Goal: Use online tool/utility: Utilize a website feature to perform a specific function

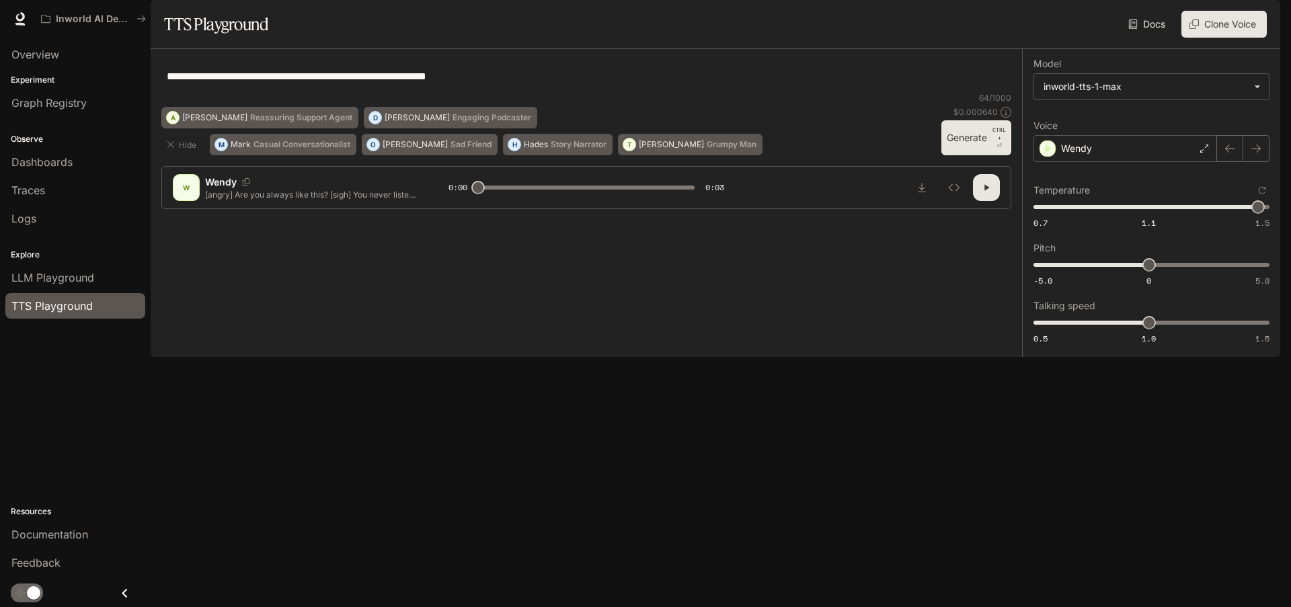
click at [351, 84] on textarea "**********" at bounding box center [586, 76] width 839 height 15
click at [460, 92] on div "**********" at bounding box center [586, 76] width 850 height 32
click at [429, 84] on textarea "**********" at bounding box center [586, 76] width 839 height 15
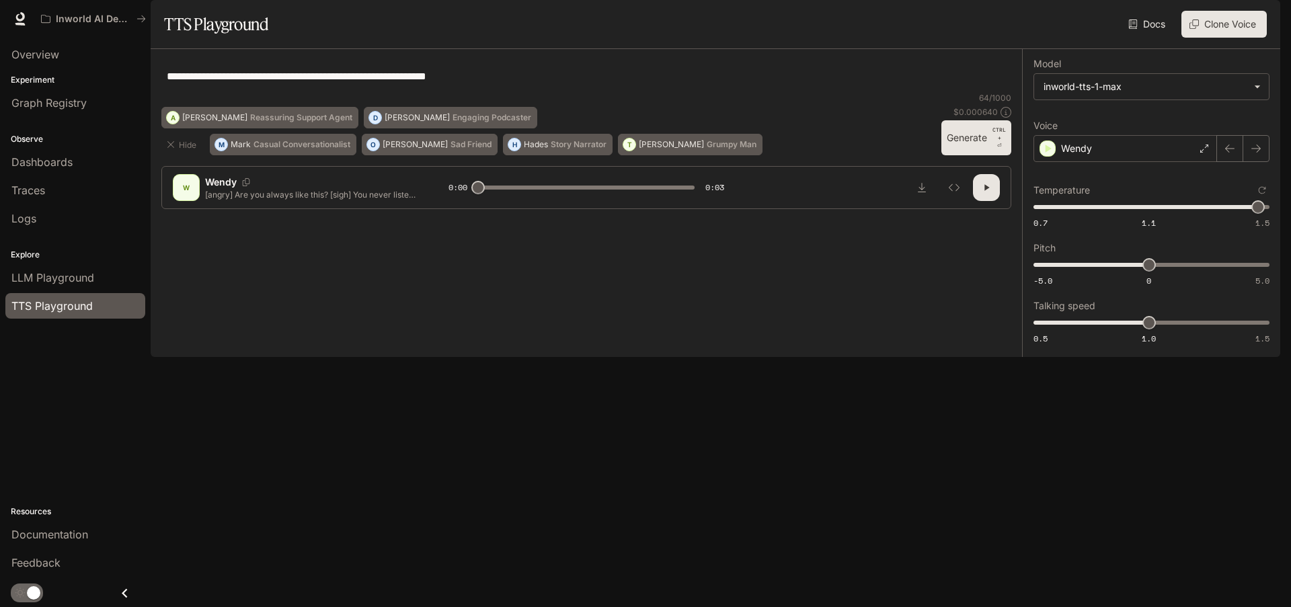
click at [429, 84] on textarea "**********" at bounding box center [586, 76] width 839 height 15
